Goal: Information Seeking & Learning: Learn about a topic

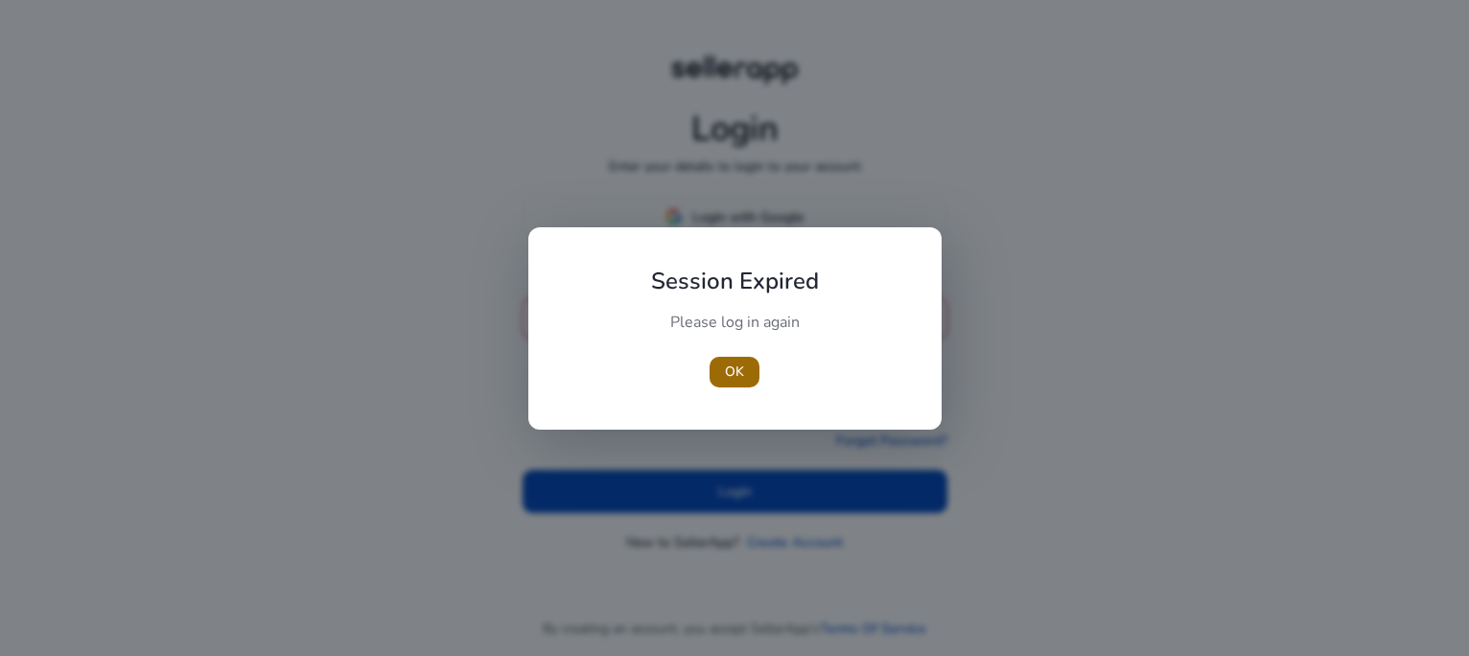
type input "**********"
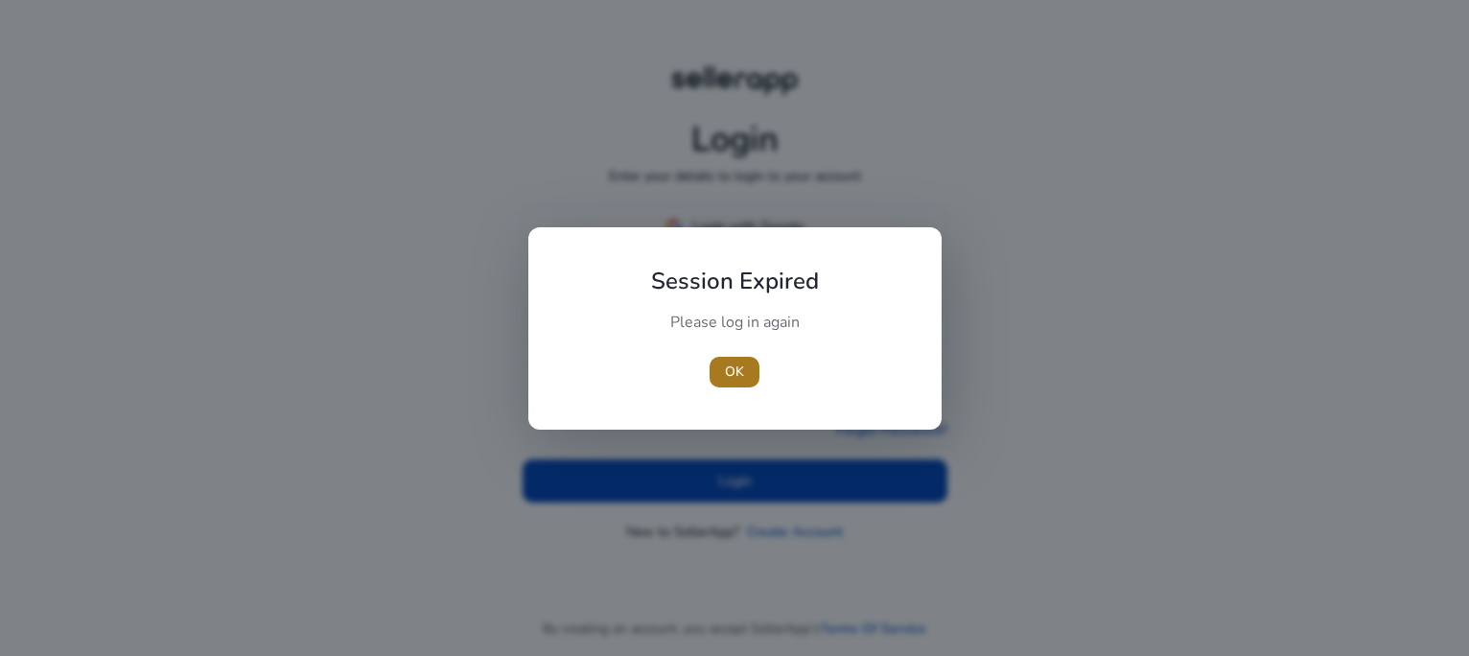
click at [738, 371] on span "OK" at bounding box center [734, 371] width 19 height 20
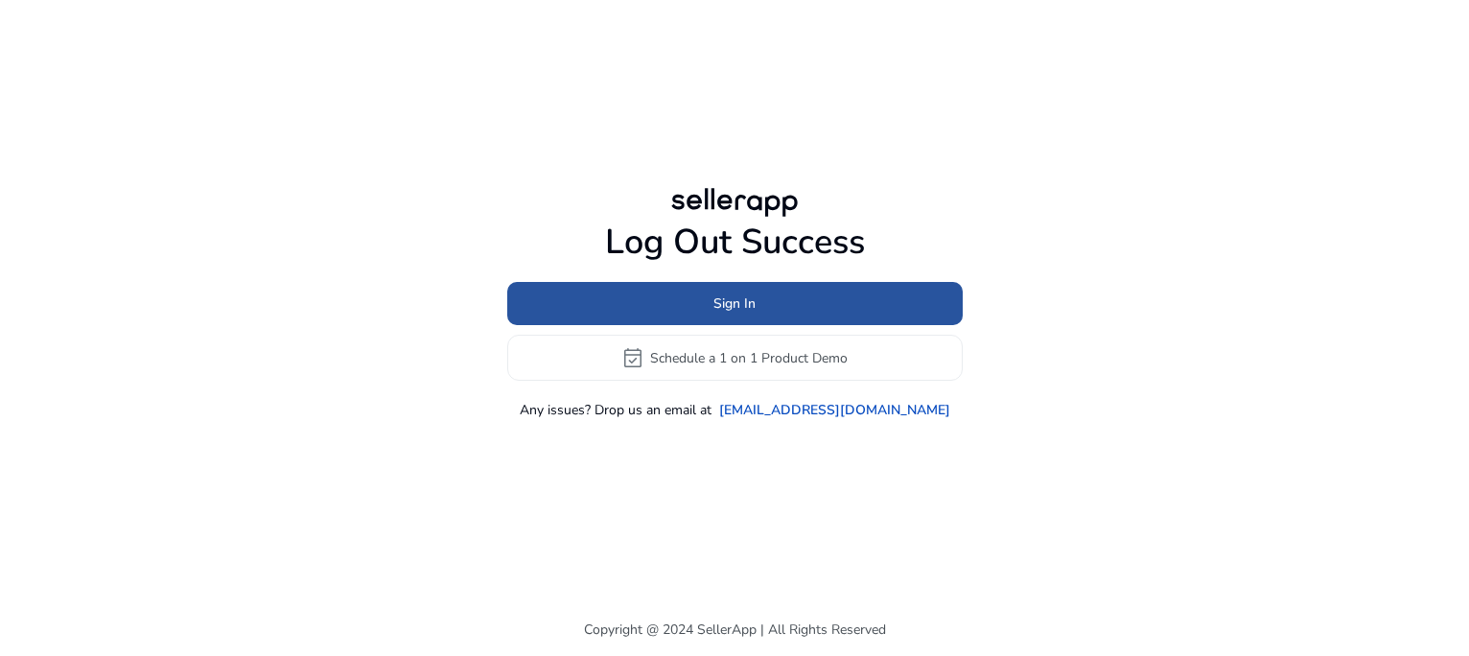
click at [786, 325] on span at bounding box center [734, 304] width 455 height 46
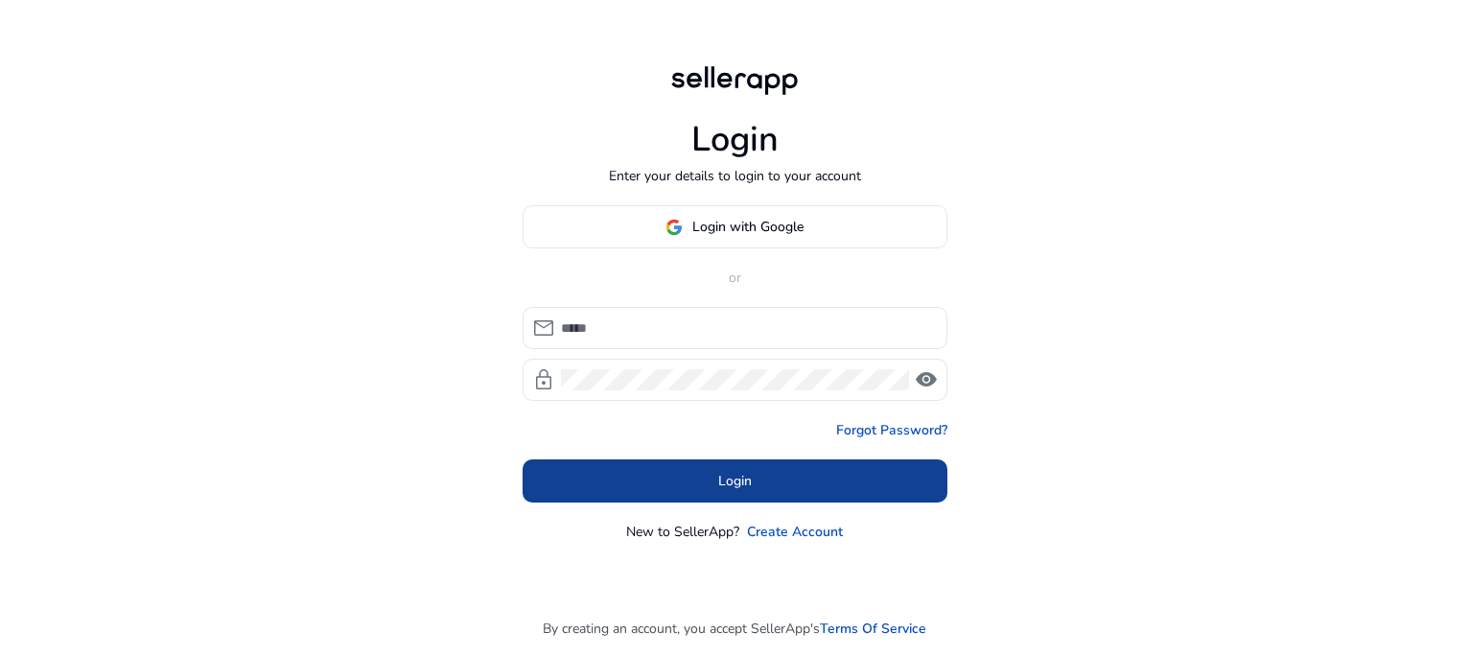
type input "**********"
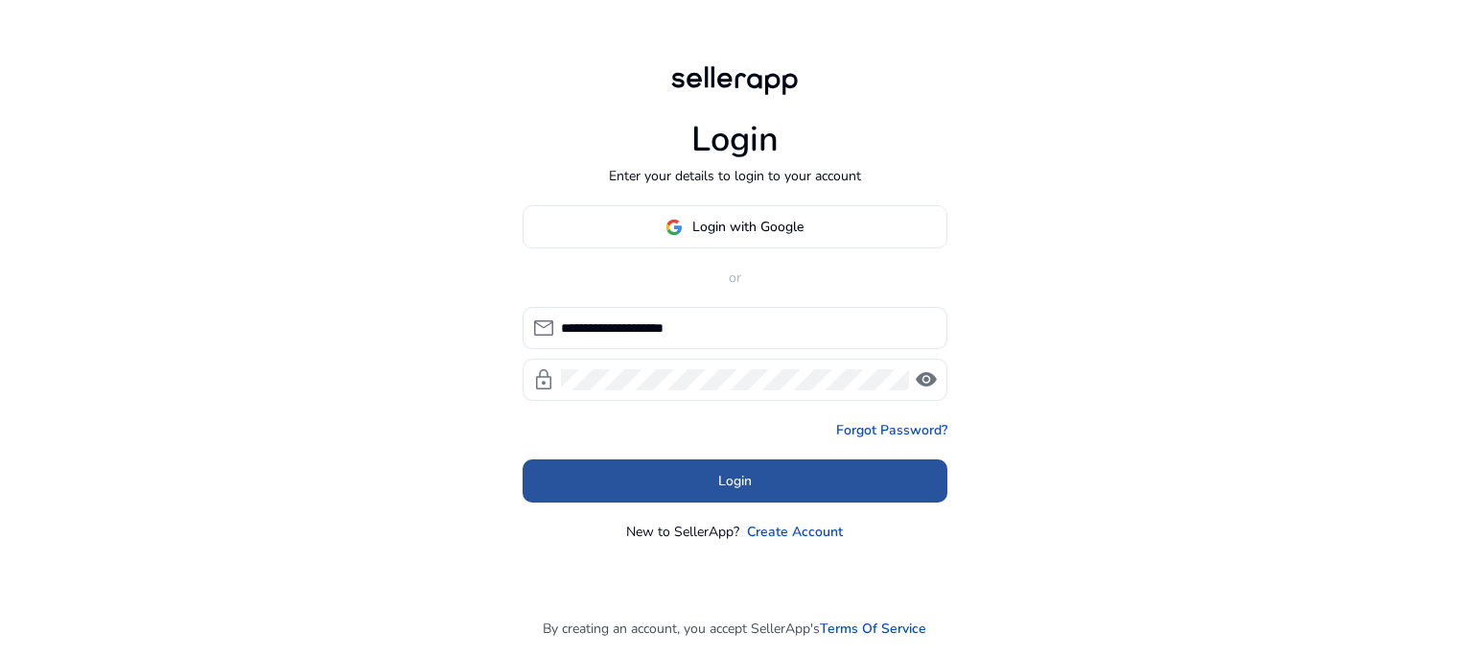
click at [742, 465] on span at bounding box center [734, 481] width 425 height 46
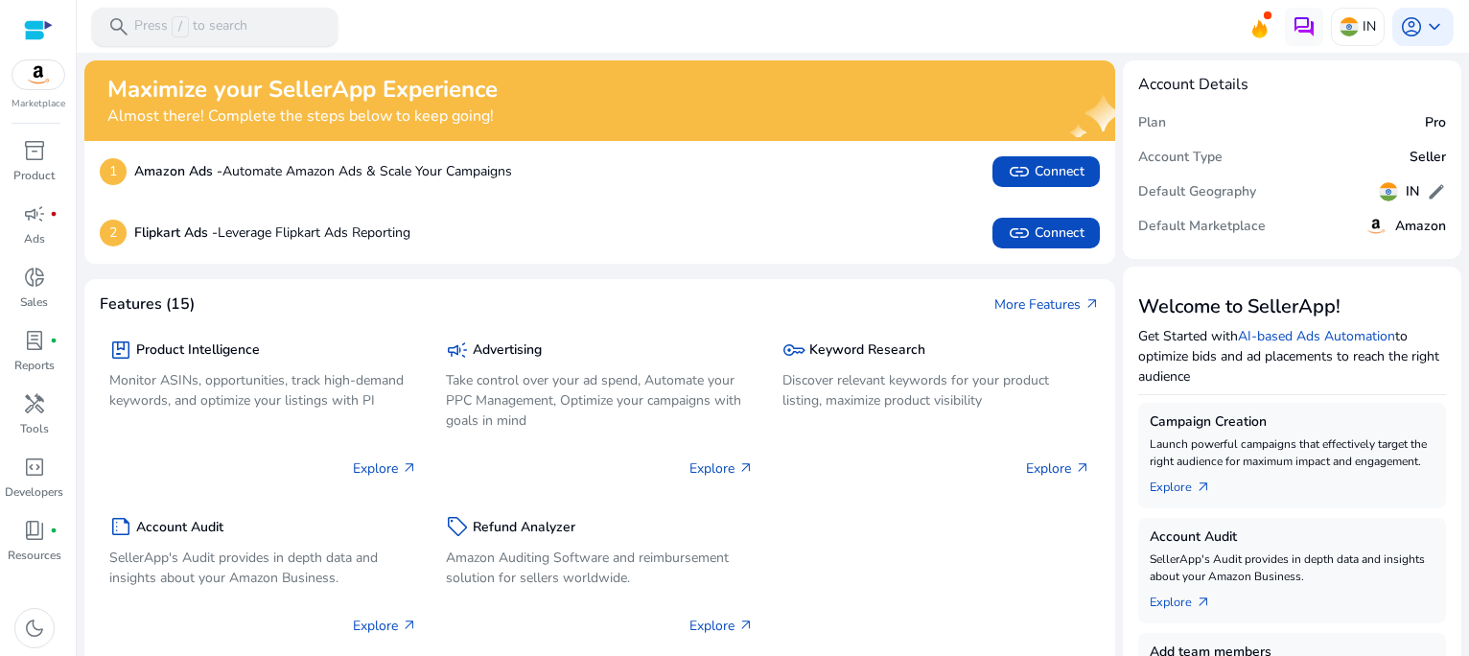
click at [208, 25] on p "Press / to search" at bounding box center [190, 26] width 113 height 21
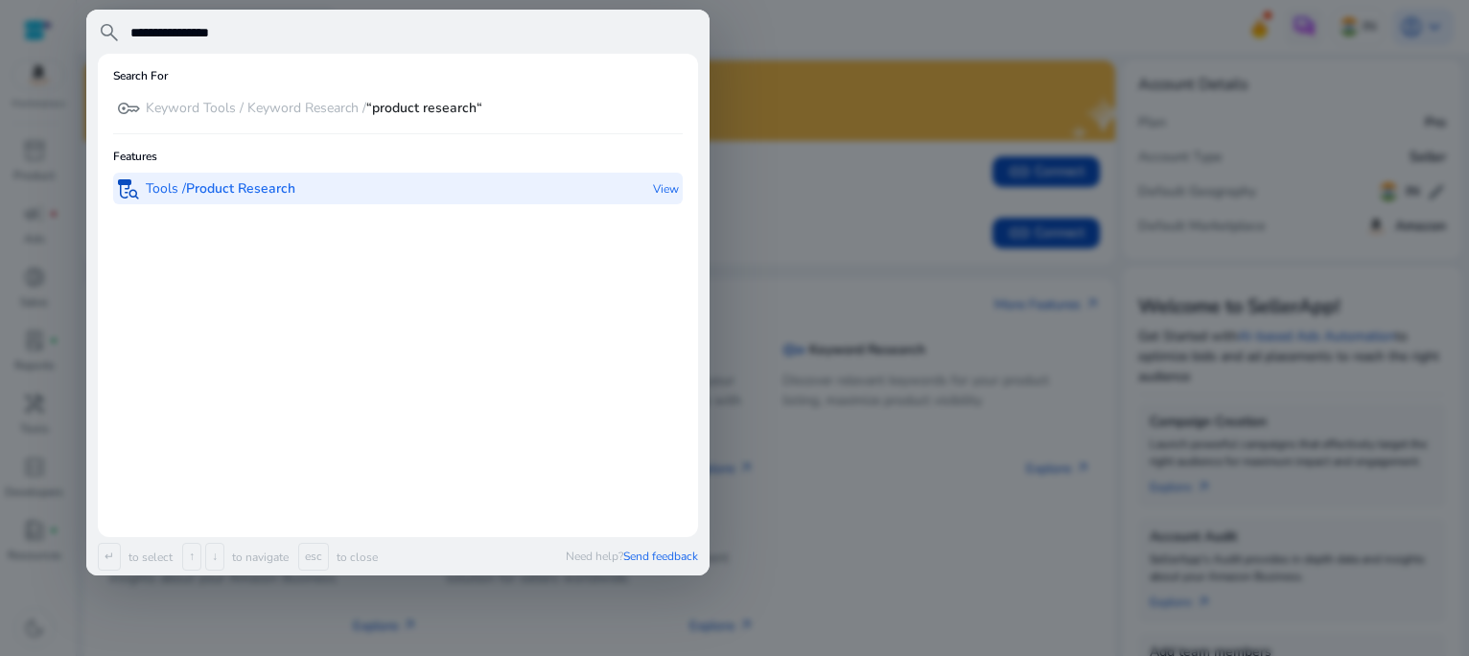
type input "**********"
click at [251, 197] on b "Product Research" at bounding box center [240, 188] width 109 height 18
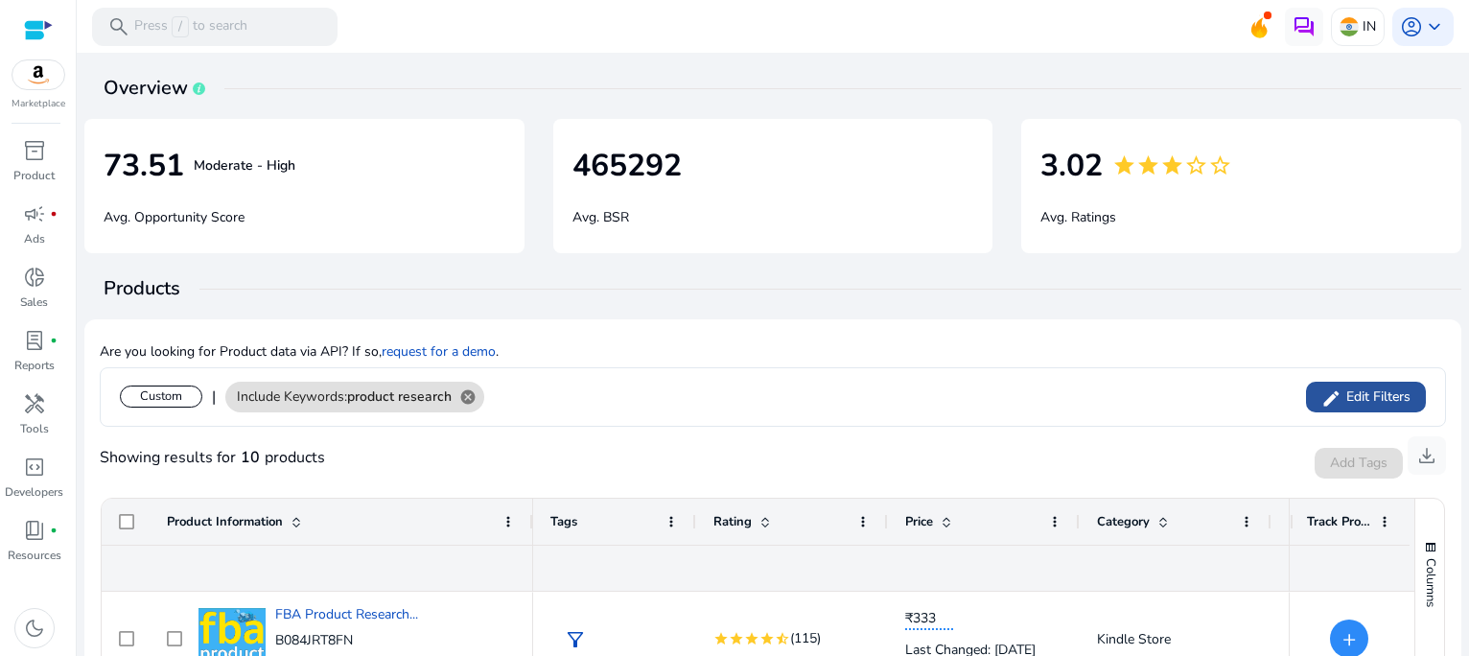
click at [1359, 396] on span "Edit Filters" at bounding box center [1375, 396] width 69 height 19
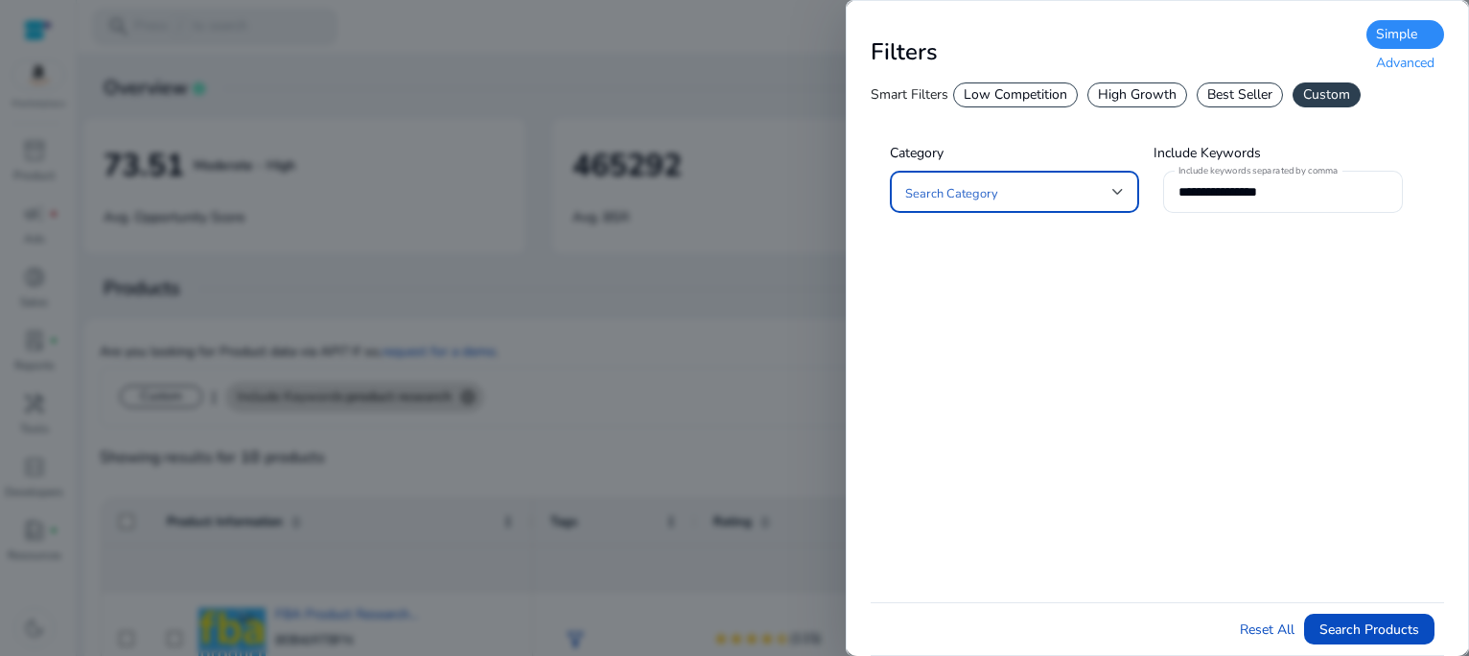
click at [1116, 191] on div at bounding box center [1118, 192] width 12 height 8
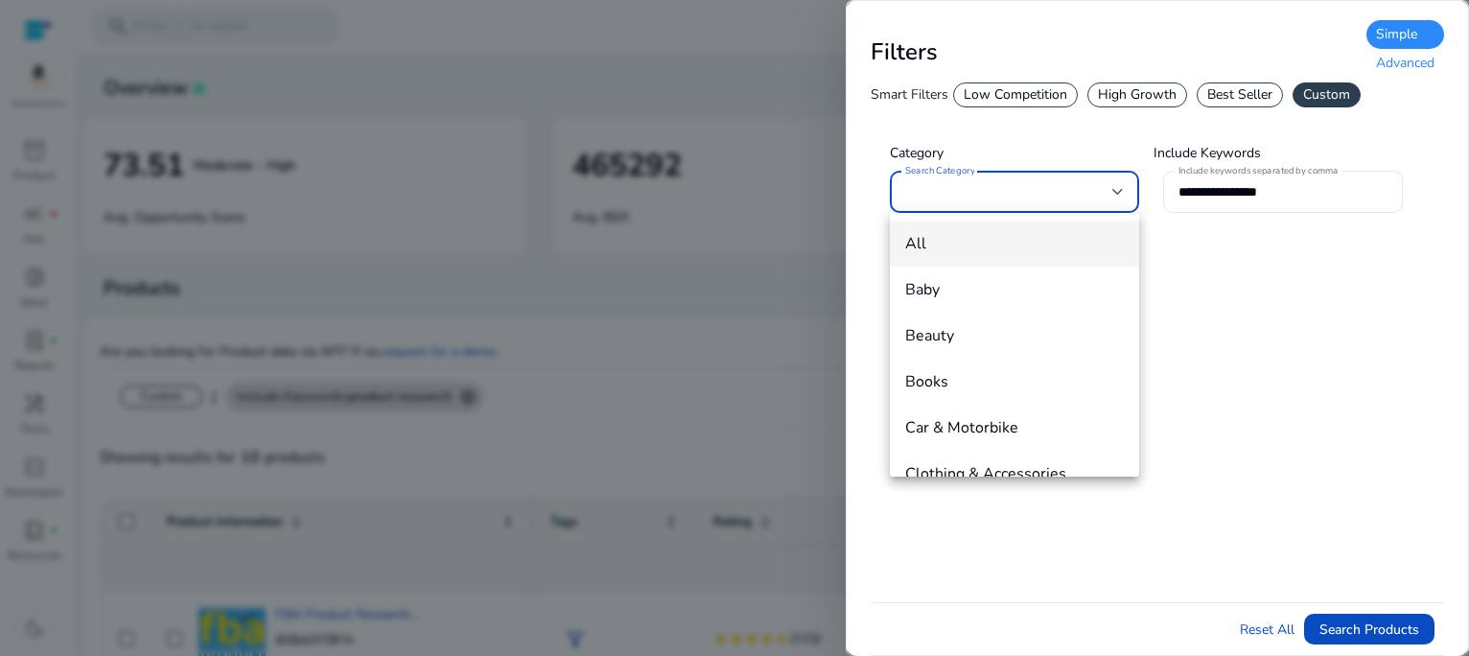
click at [1392, 60] on div at bounding box center [734, 328] width 1469 height 656
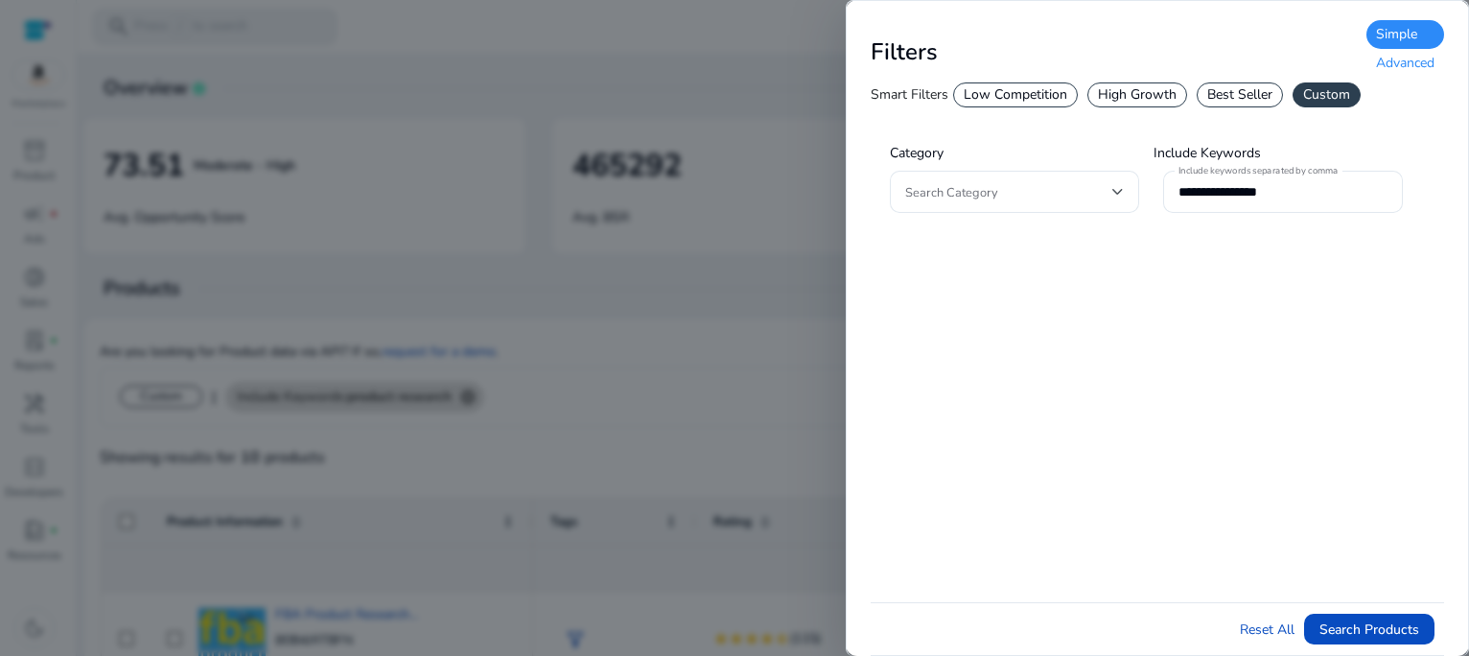
click at [1400, 60] on div "Advanced" at bounding box center [1405, 63] width 78 height 29
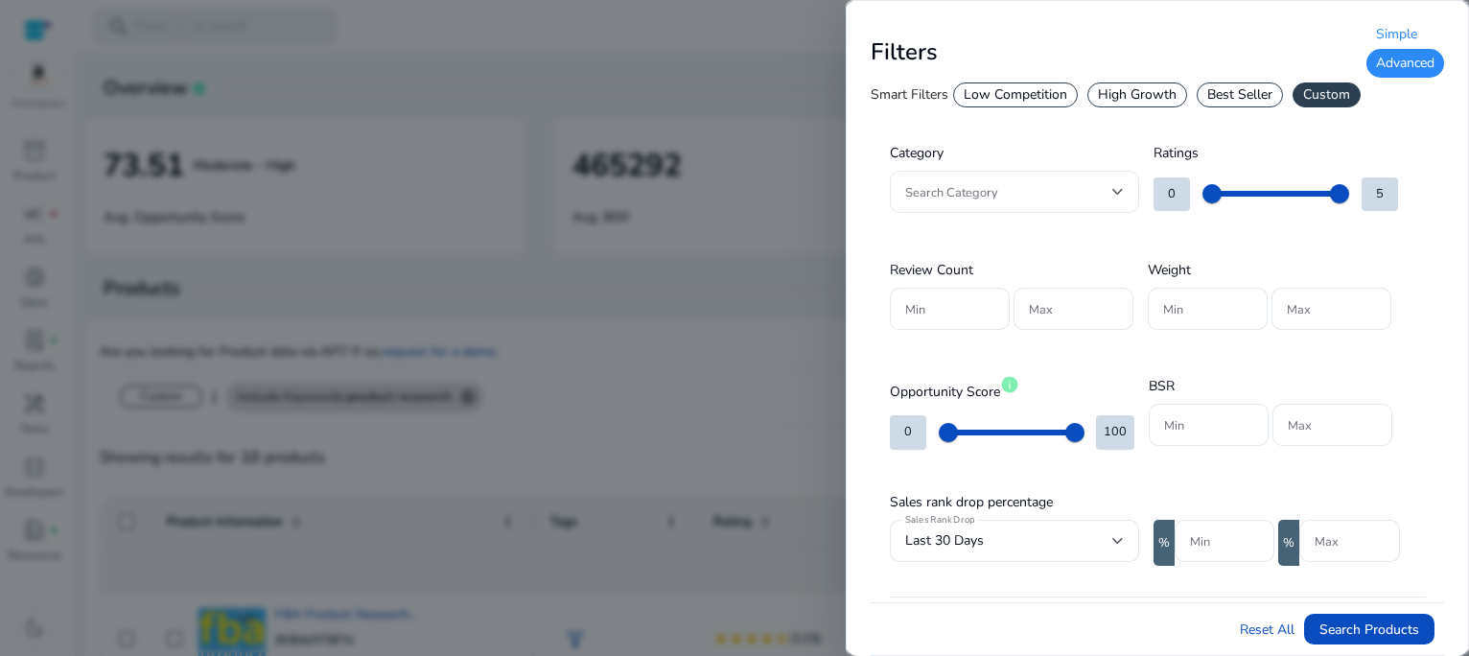
click at [1124, 194] on div "Search Category" at bounding box center [1014, 192] width 249 height 42
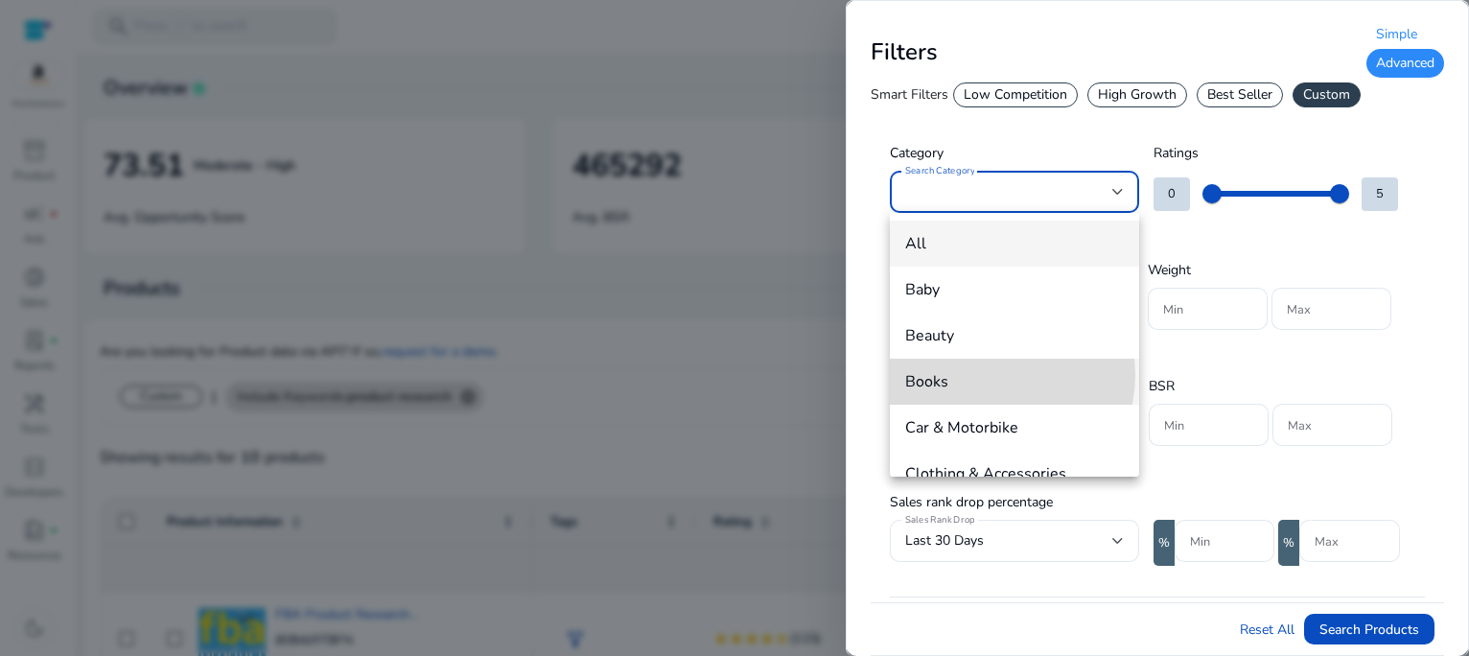
click at [984, 375] on span "Books" at bounding box center [1014, 381] width 219 height 21
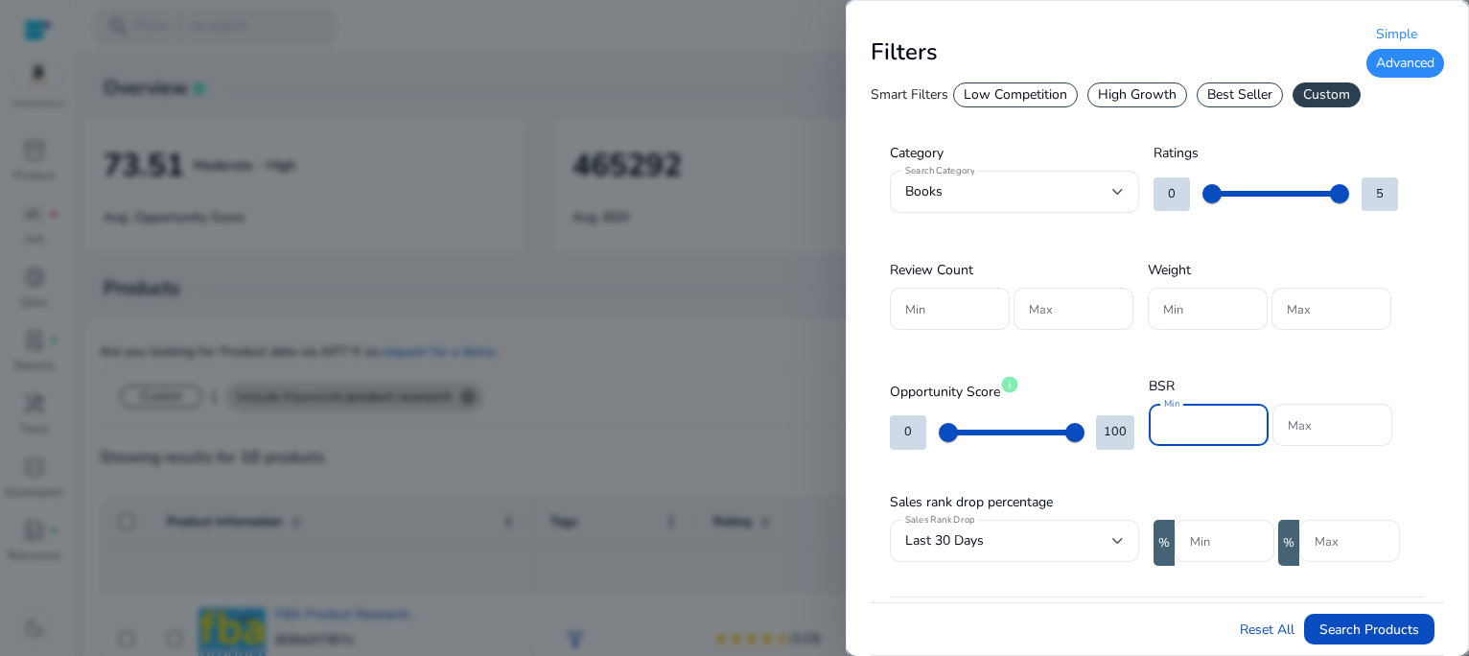
click at [1177, 422] on input "Min" at bounding box center [1208, 424] width 89 height 21
type input "*****"
click at [1304, 423] on input "Max" at bounding box center [1331, 424] width 89 height 21
type input "*****"
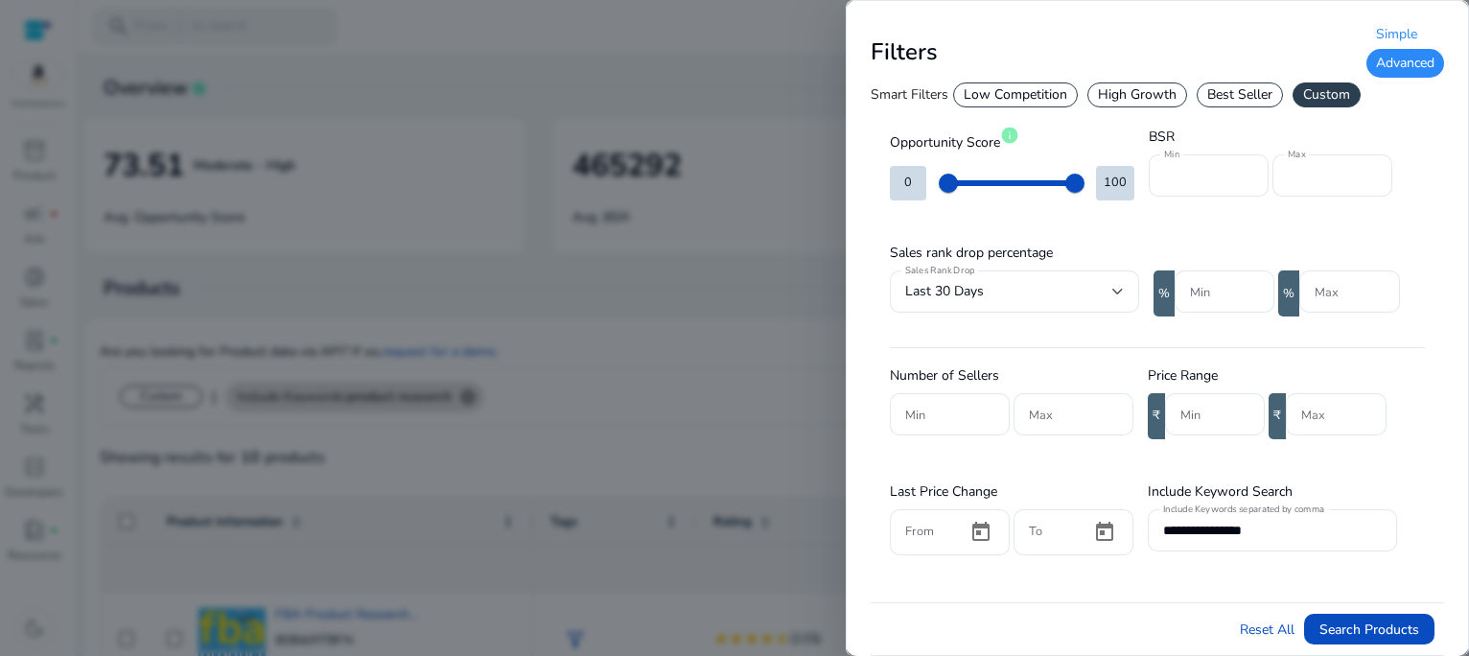
scroll to position [285, 0]
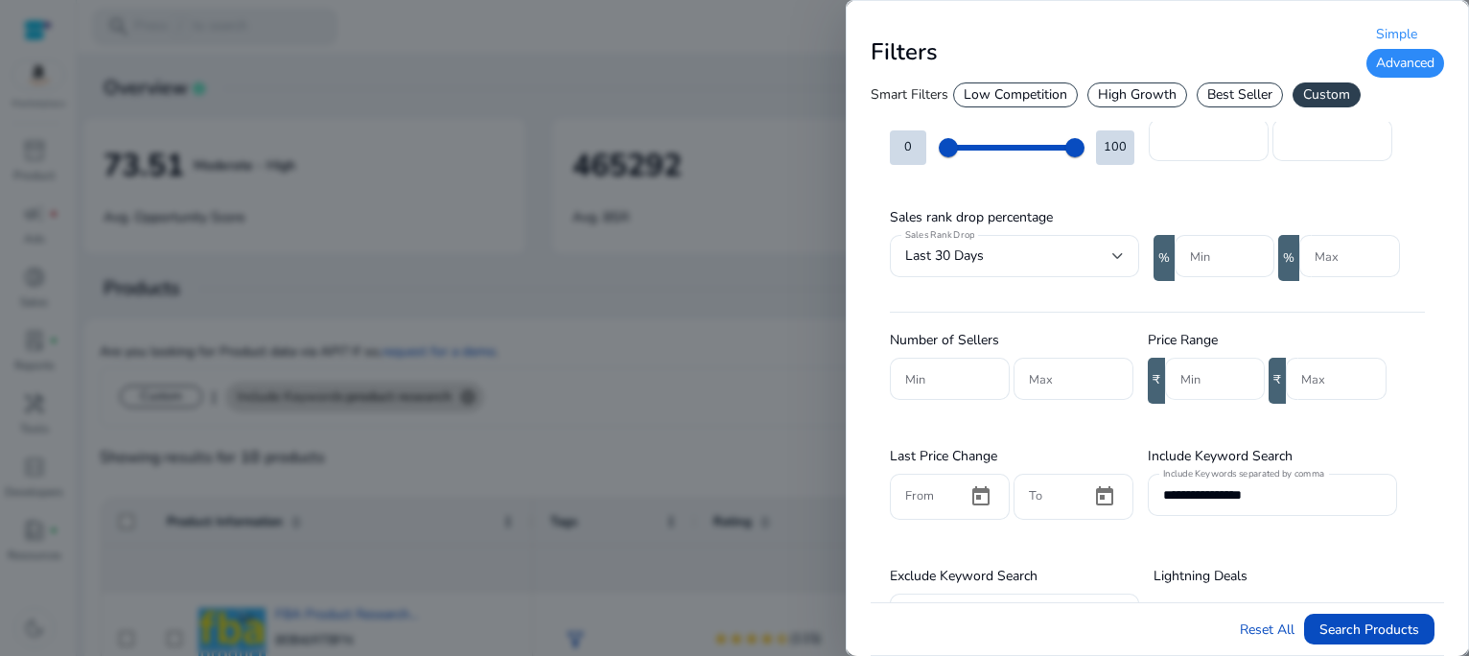
click at [1202, 379] on input "Min" at bounding box center [1214, 378] width 69 height 21
type input "***"
click at [1287, 491] on input "**********" at bounding box center [1272, 494] width 219 height 21
type input "*"
click at [1395, 632] on span "Search Products" at bounding box center [1369, 629] width 100 height 20
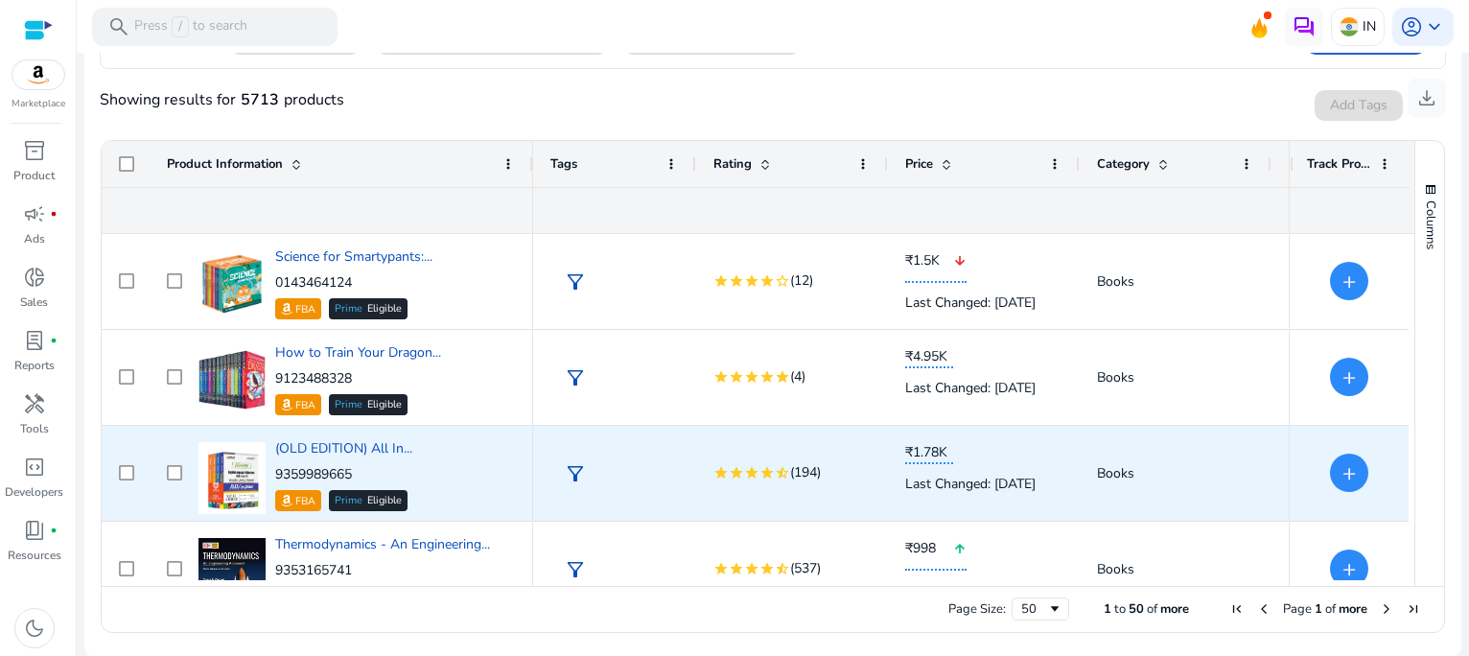
scroll to position [359, 0]
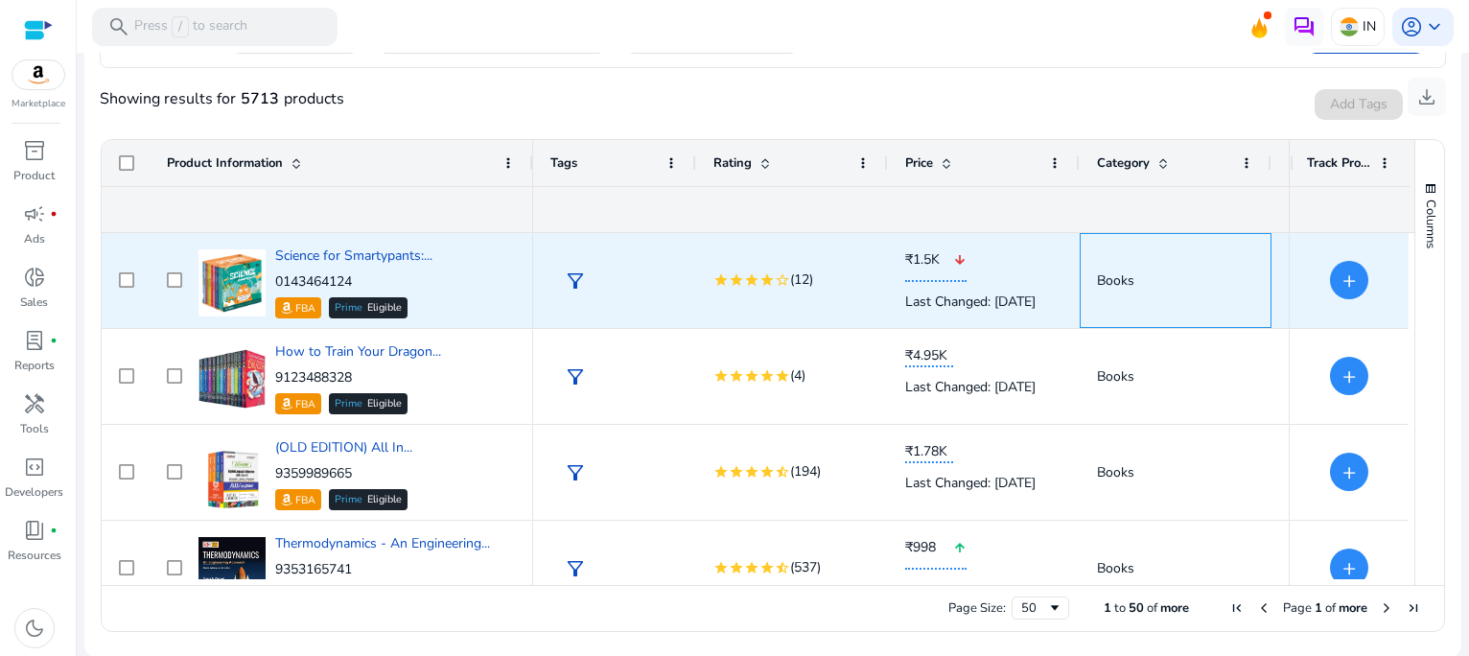
click at [1212, 275] on span "Books" at bounding box center [1175, 280] width 157 height 39
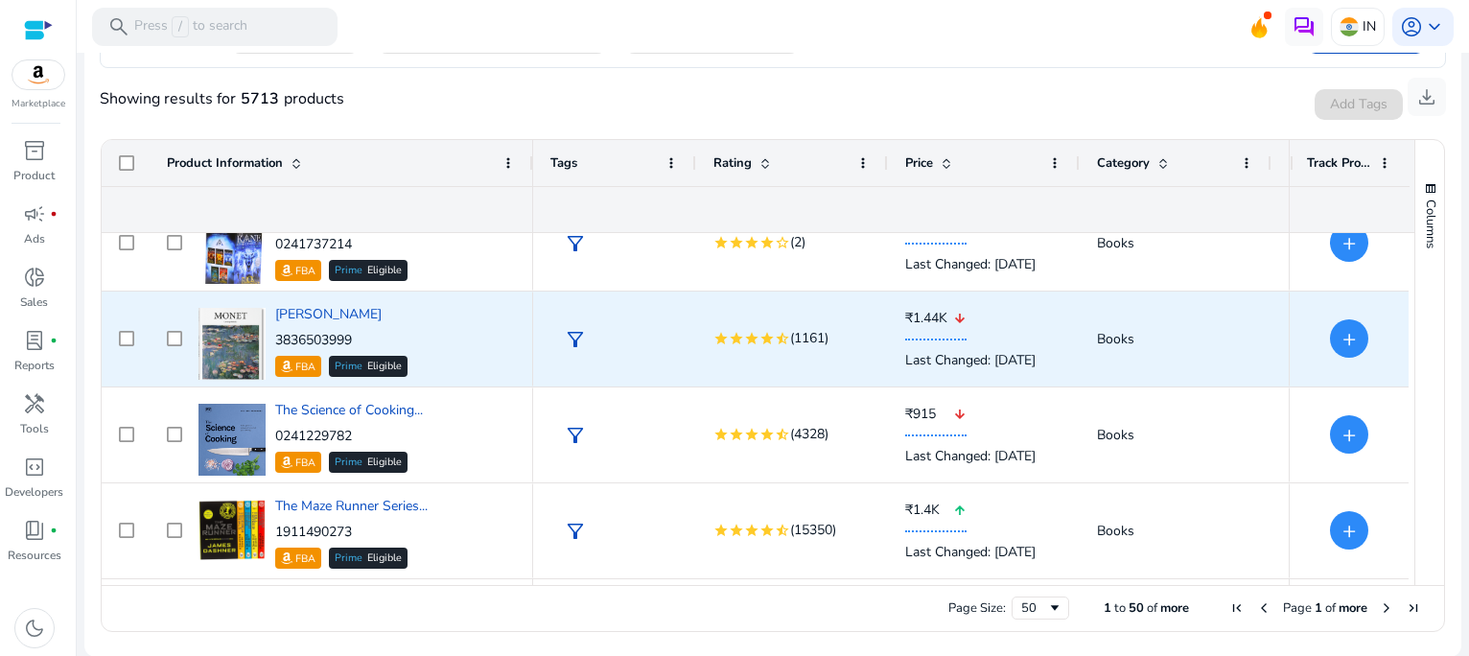
scroll to position [708, 0]
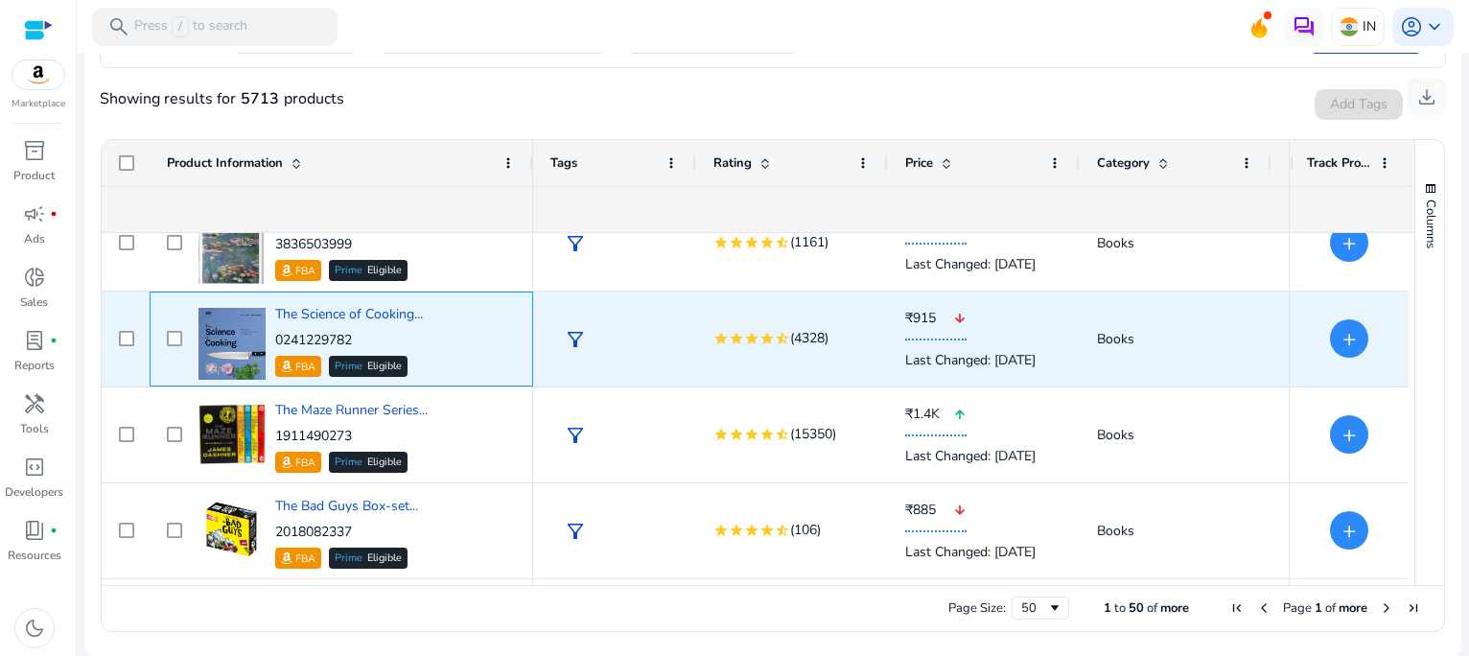
drag, startPoint x: 366, startPoint y: 333, endPoint x: 277, endPoint y: 336, distance: 89.2
click at [277, 336] on p "0241229782" at bounding box center [349, 340] width 148 height 19
copy p "0241229782"
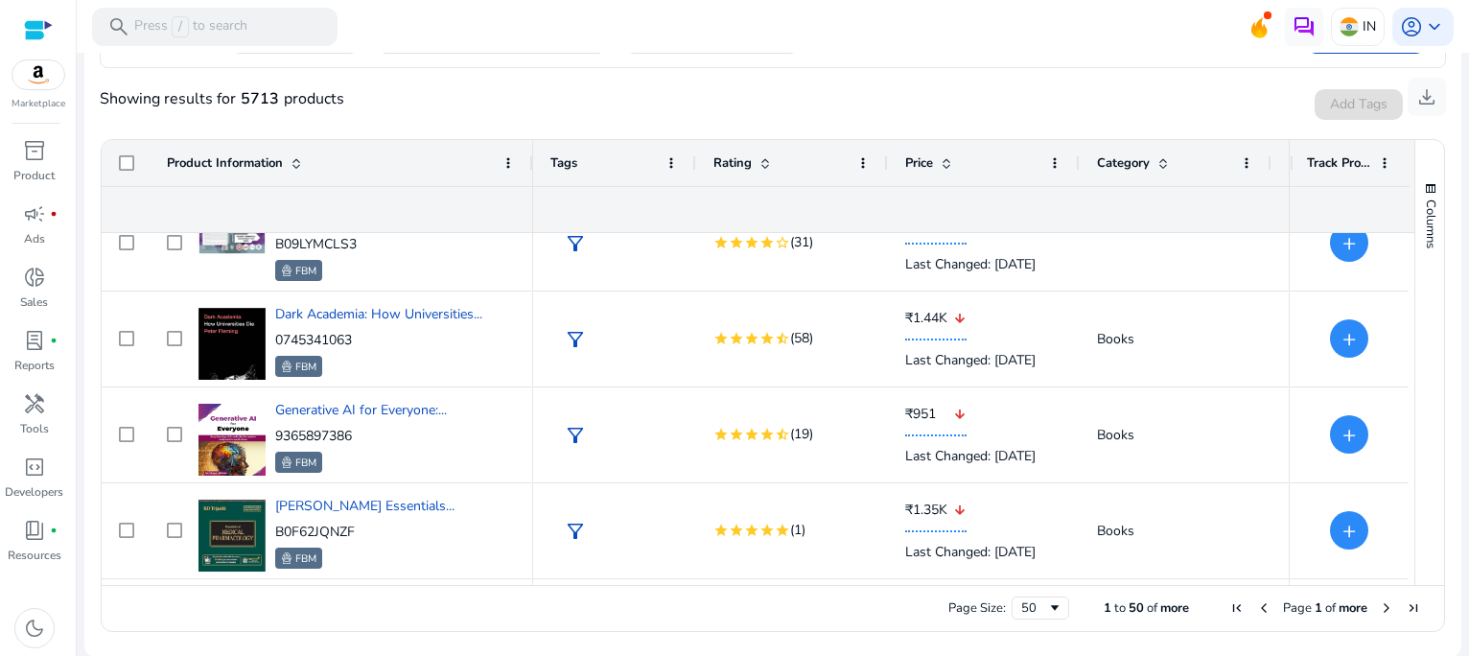
scroll to position [0, 0]
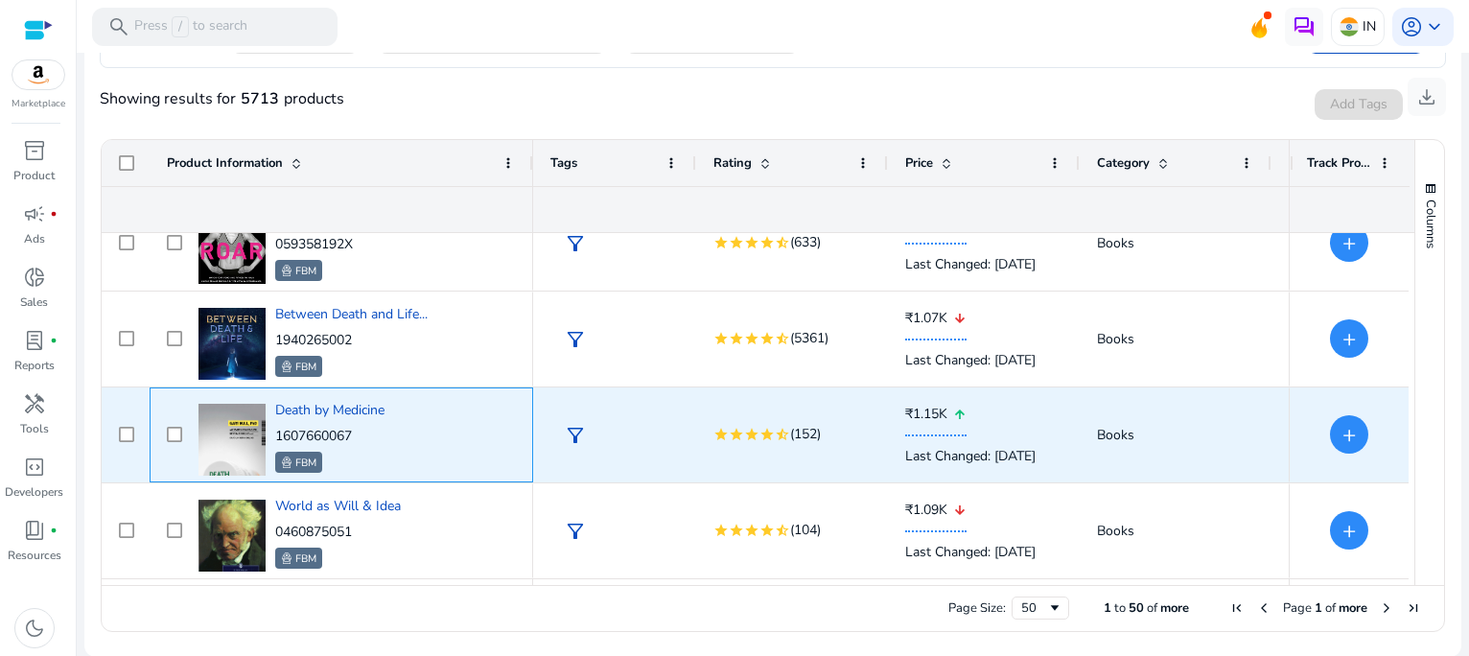
drag, startPoint x: 372, startPoint y: 436, endPoint x: 274, endPoint y: 432, distance: 97.9
click at [275, 432] on p "1607660067" at bounding box center [329, 436] width 109 height 19
copy p "1607660067"
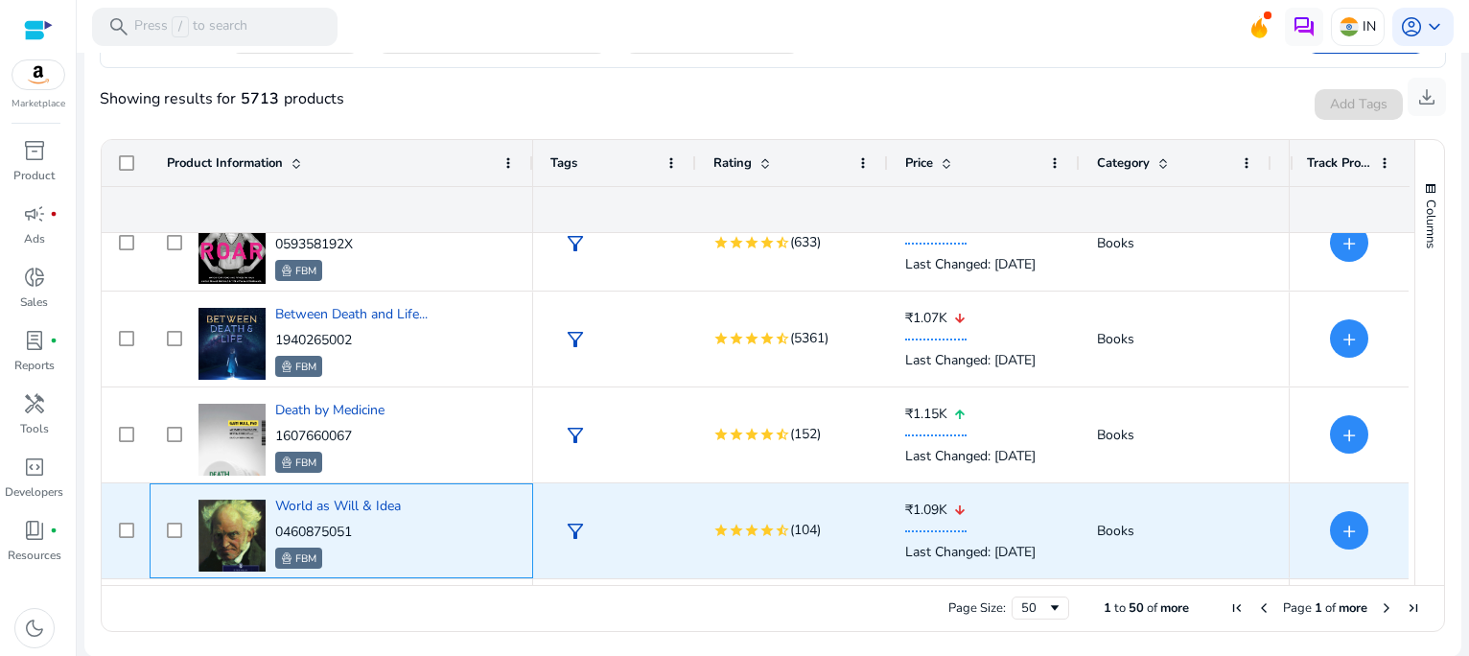
drag, startPoint x: 362, startPoint y: 532, endPoint x: 275, endPoint y: 530, distance: 87.3
click at [275, 530] on p "0460875051" at bounding box center [338, 531] width 126 height 19
copy p "0460875051"
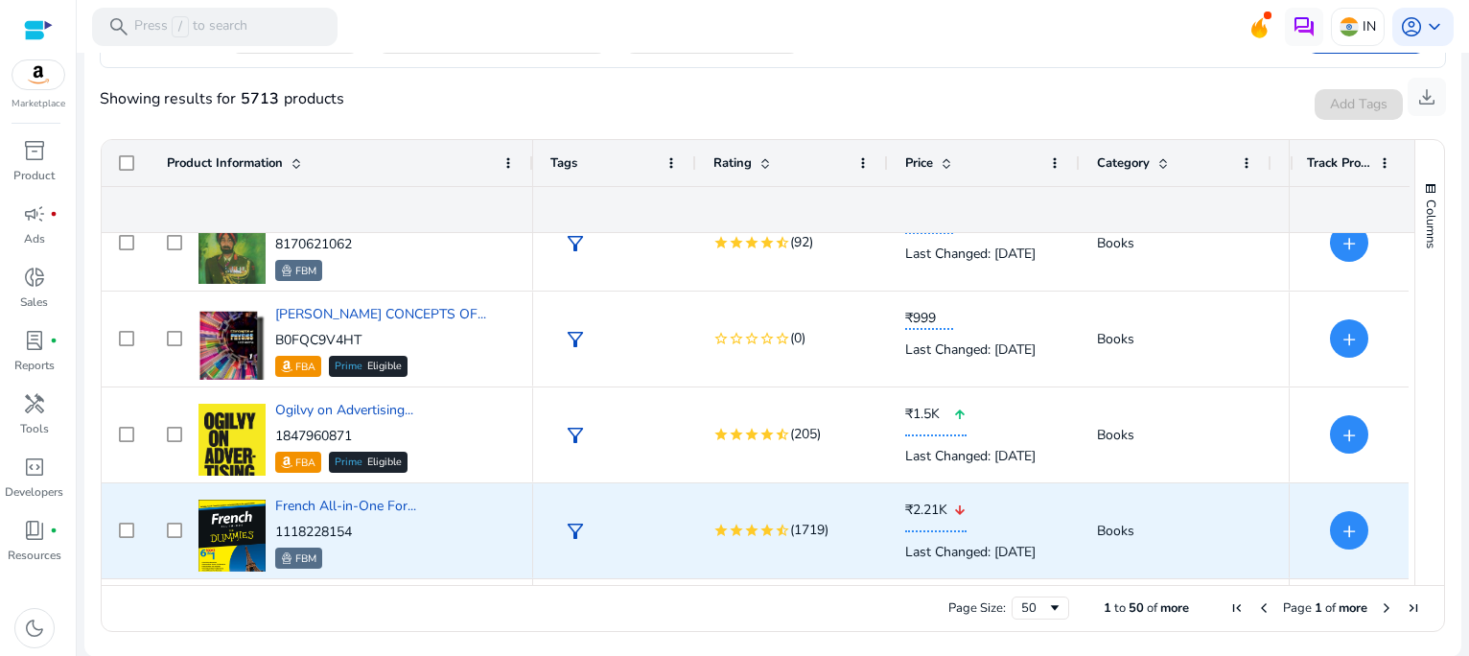
scroll to position [3968, 0]
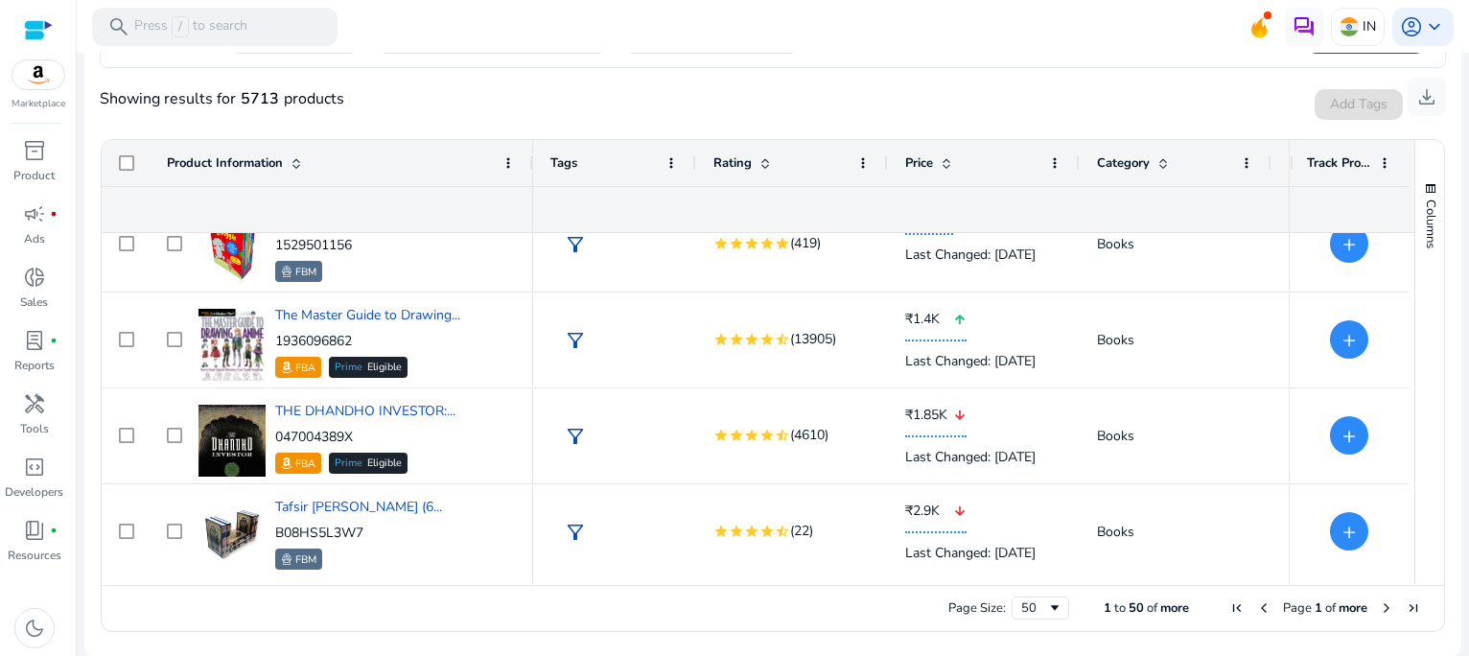
click at [1379, 609] on span "Next Page" at bounding box center [1386, 607] width 15 height 15
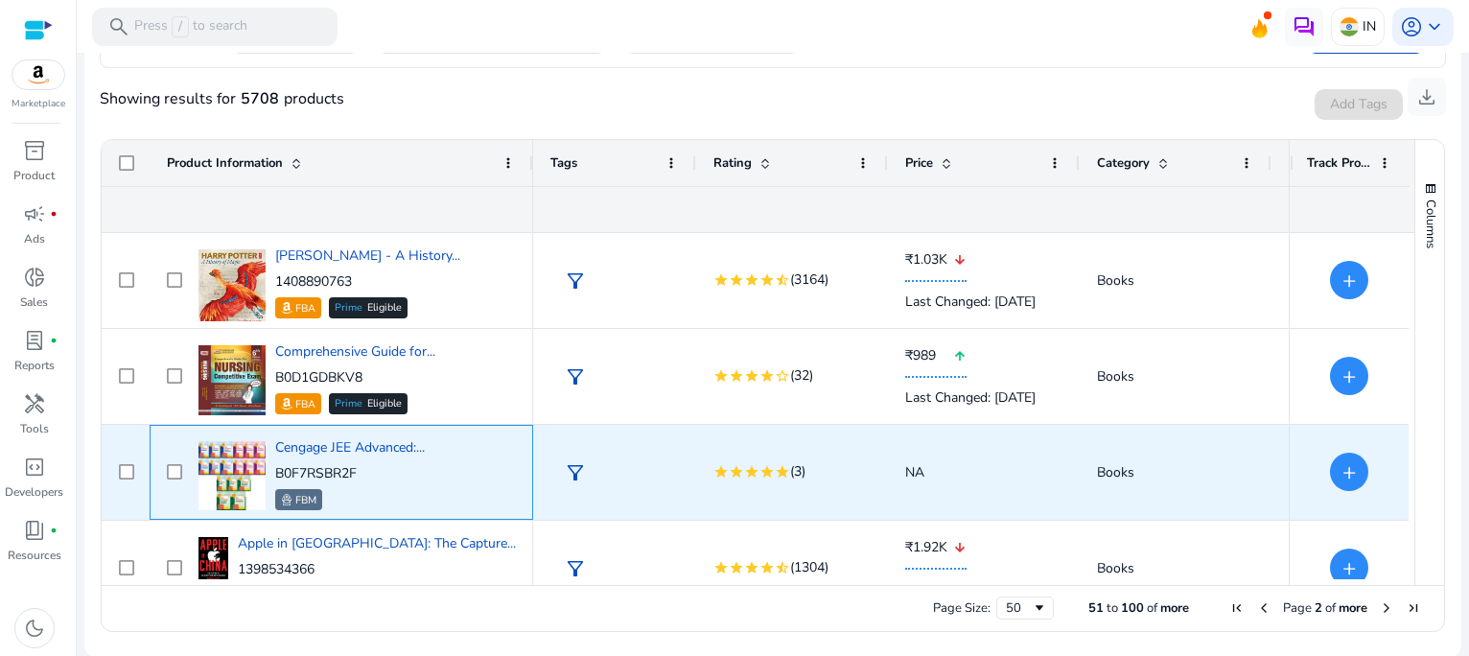
click at [419, 501] on div "FBM" at bounding box center [350, 499] width 150 height 21
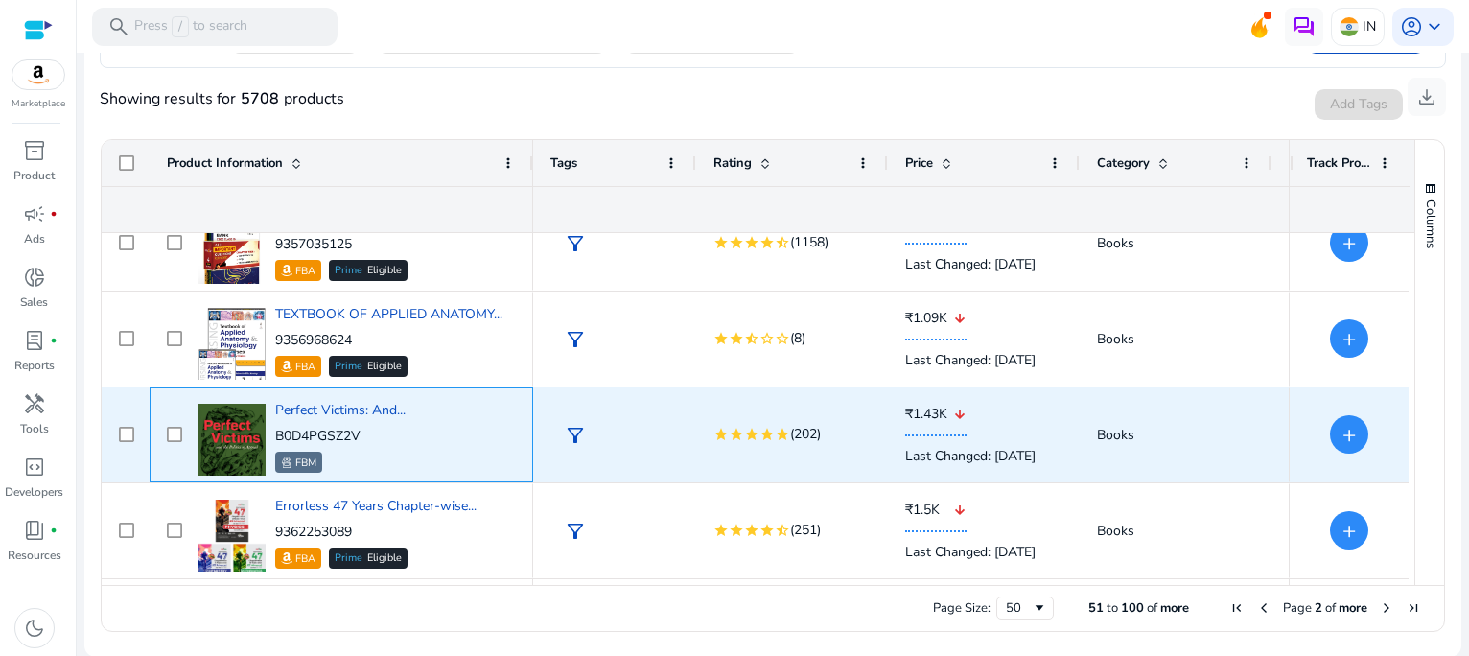
drag, startPoint x: 368, startPoint y: 442, endPoint x: 272, endPoint y: 433, distance: 96.3
click at [272, 433] on div "Perfect Victims: And... B0D4PGSZ2V FBM" at bounding box center [355, 434] width 322 height 81
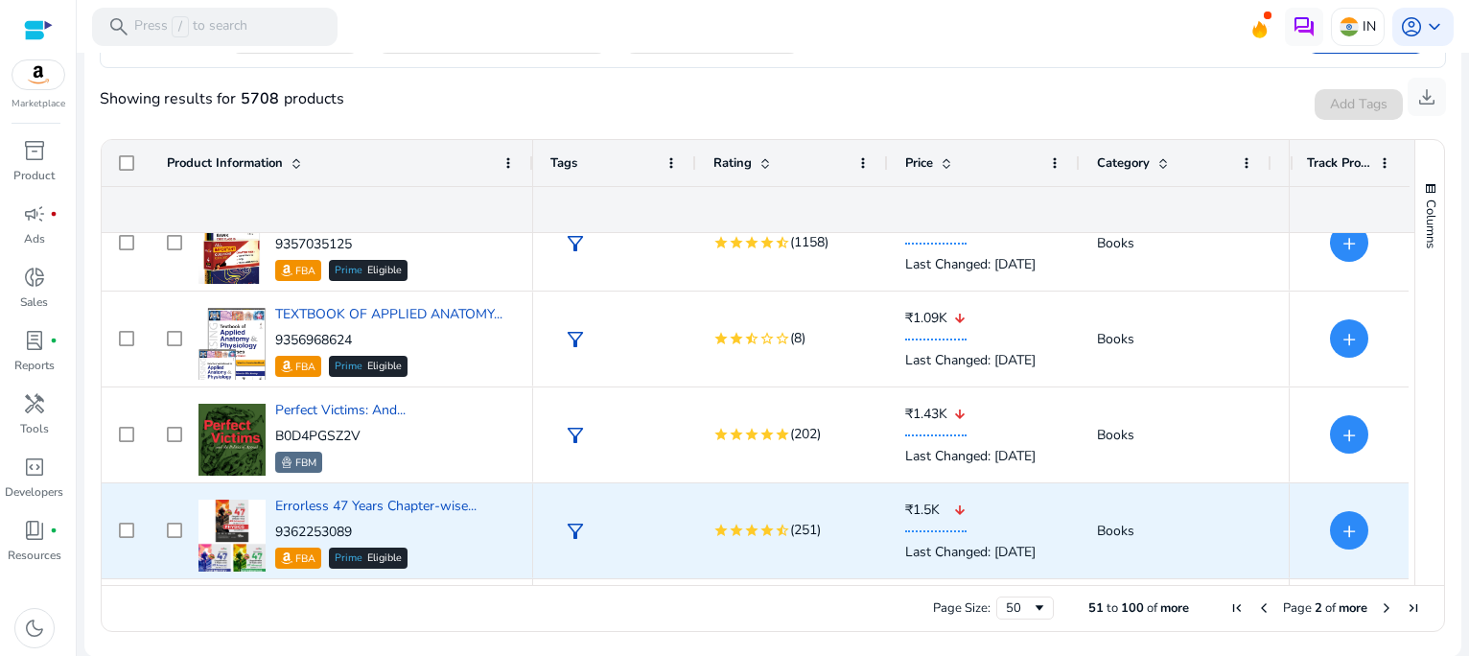
click at [462, 551] on div "FBA Prime Eligible" at bounding box center [375, 557] width 201 height 21
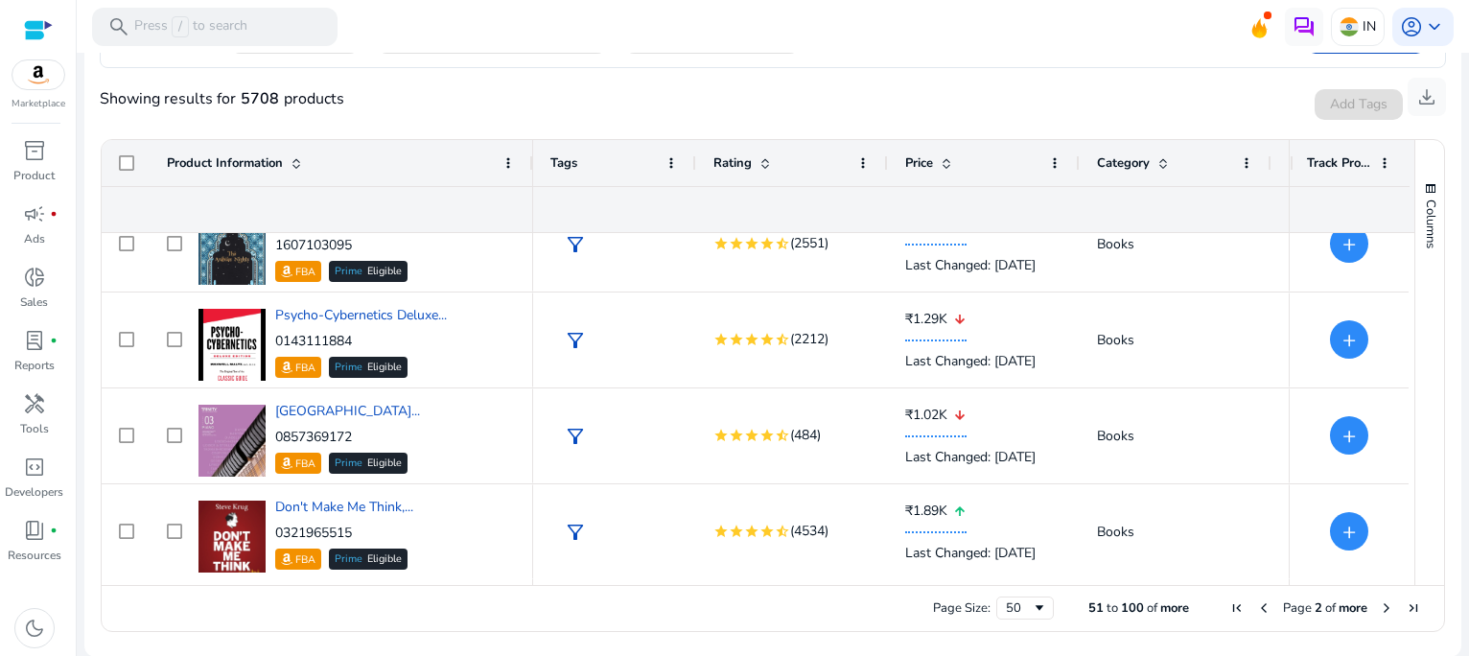
click at [1384, 604] on span "Next Page" at bounding box center [1386, 607] width 15 height 15
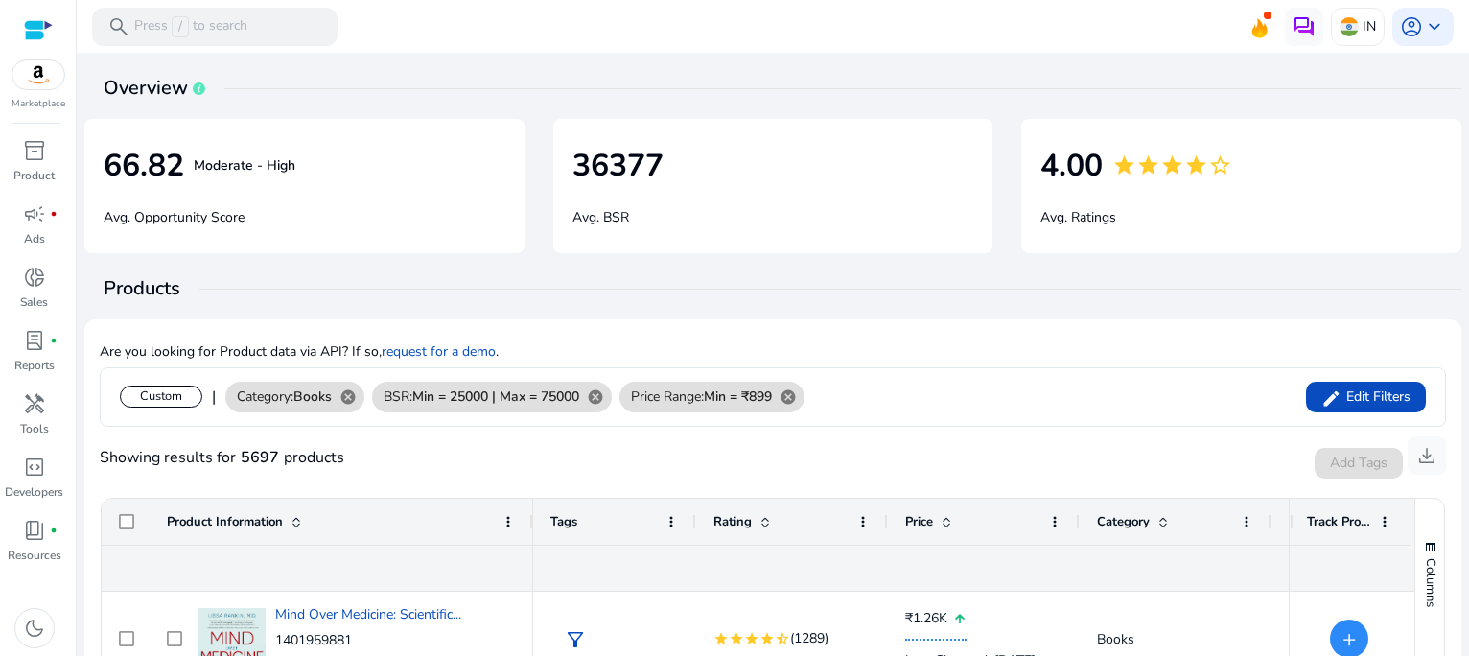
scroll to position [359, 0]
